Goal: Transaction & Acquisition: Purchase product/service

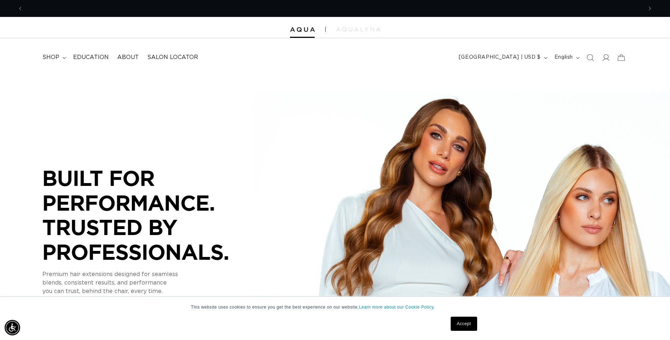
scroll to position [0, 620]
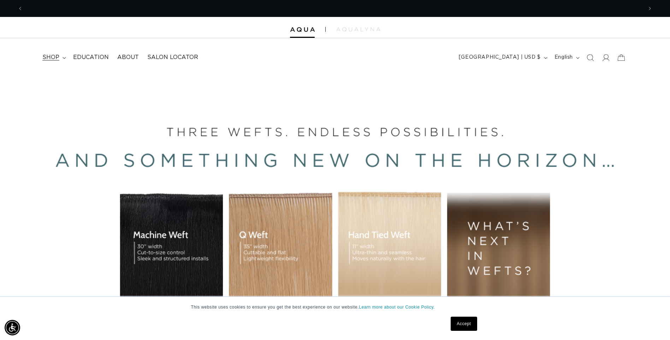
click at [54, 55] on span "shop" at bounding box center [50, 57] width 17 height 7
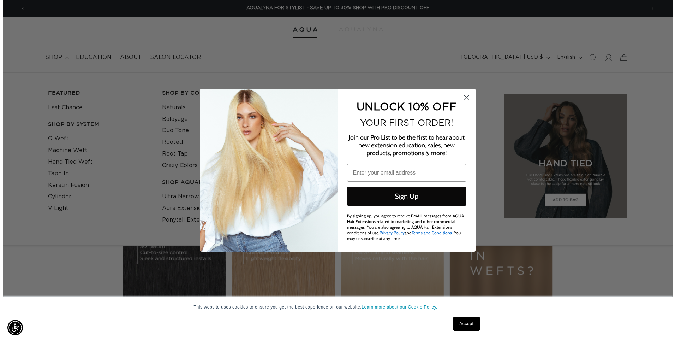
scroll to position [0, 1251]
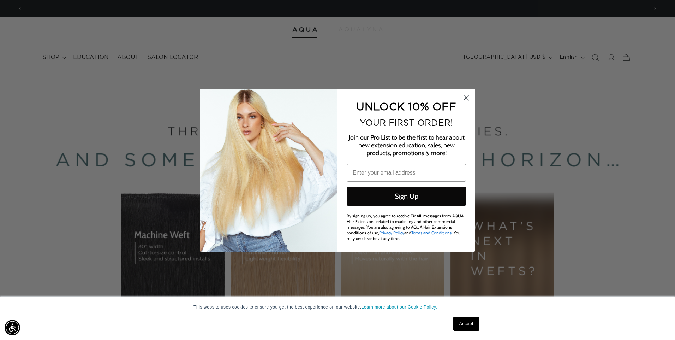
click at [468, 99] on icon "Close dialog" at bounding box center [466, 97] width 5 height 5
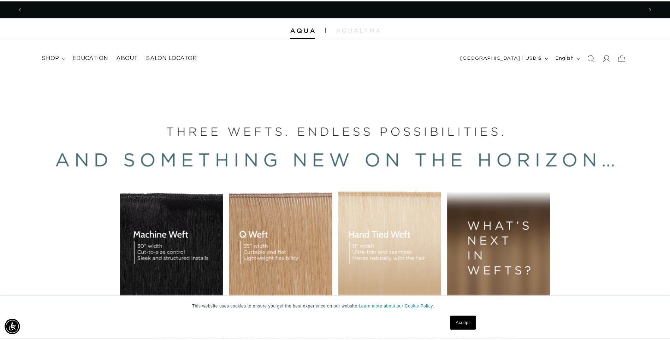
scroll to position [0, 0]
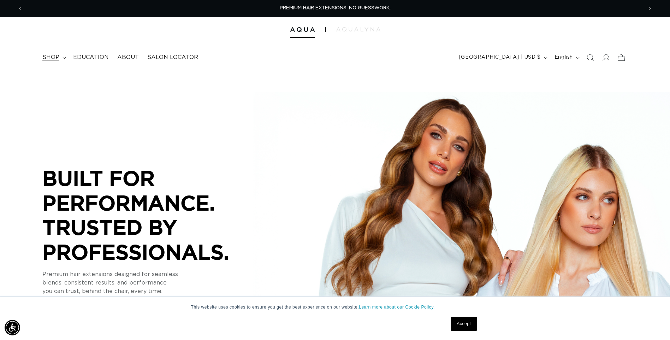
click at [62, 60] on summary "shop" at bounding box center [53, 57] width 31 height 16
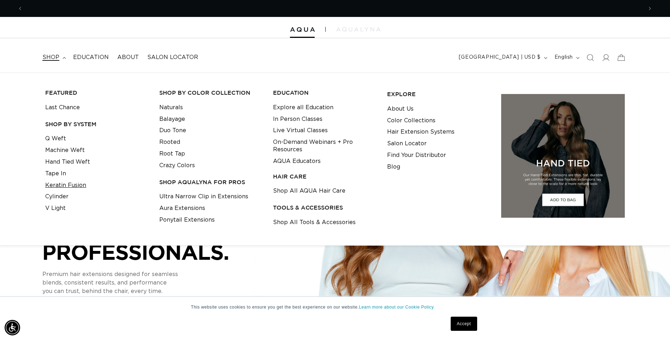
scroll to position [0, 620]
click at [56, 184] on link "Keratin Fusion" at bounding box center [65, 185] width 41 height 12
